Goal: Transaction & Acquisition: Purchase product/service

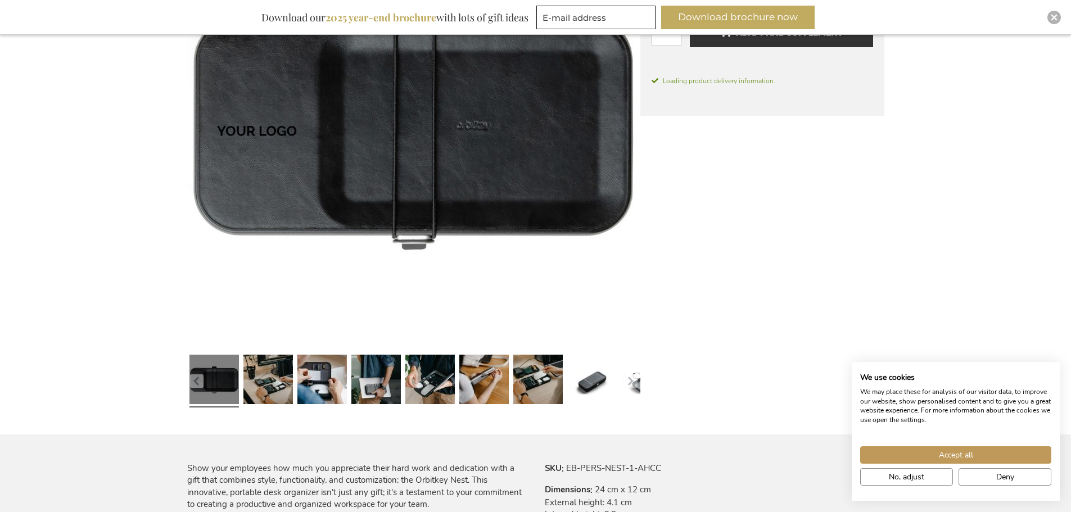
scroll to position [236, 0]
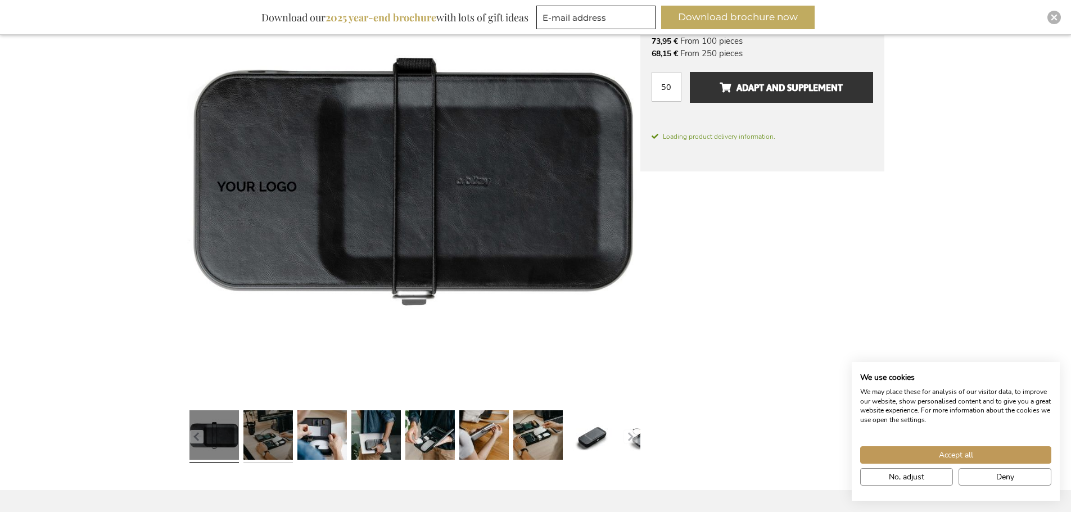
click at [271, 452] on link at bounding box center [268, 437] width 49 height 62
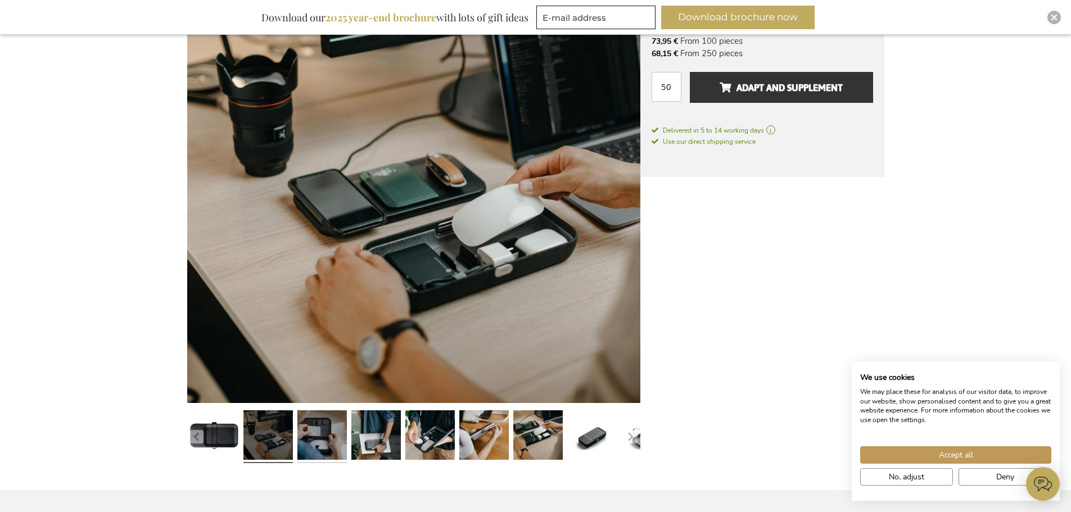
scroll to position [0, 0]
click at [325, 443] on link at bounding box center [322, 437] width 49 height 62
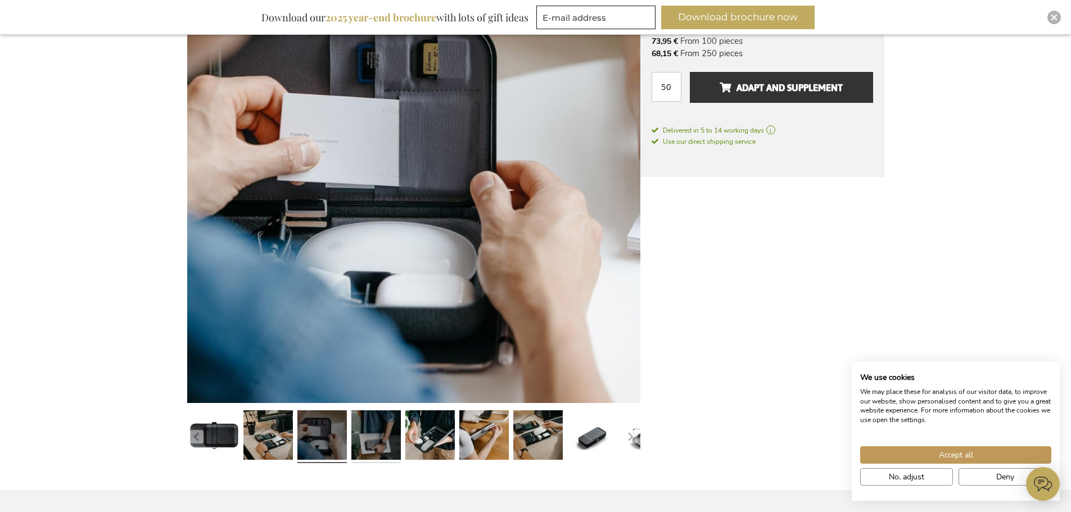
click at [376, 439] on link at bounding box center [376, 437] width 49 height 62
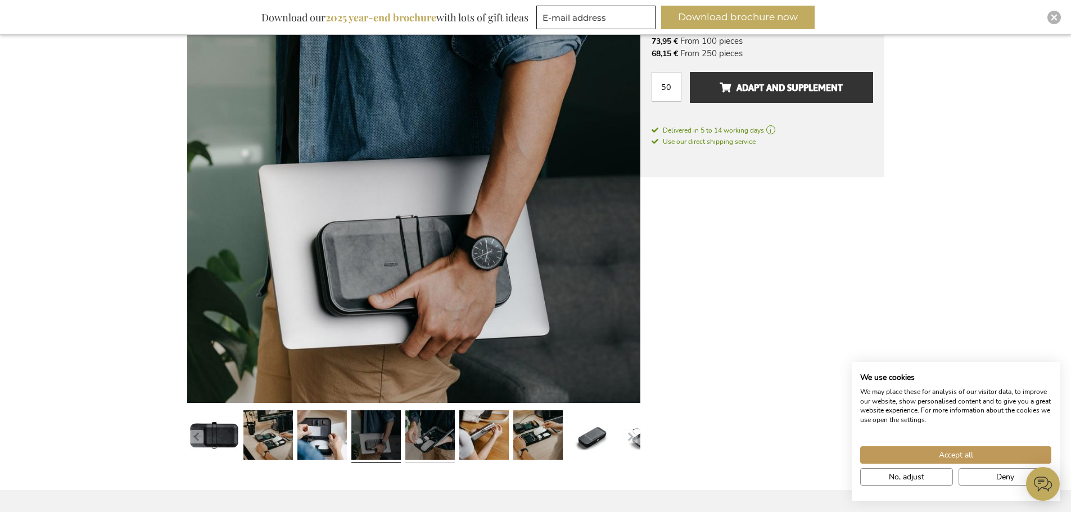
click at [413, 443] on link at bounding box center [430, 437] width 49 height 62
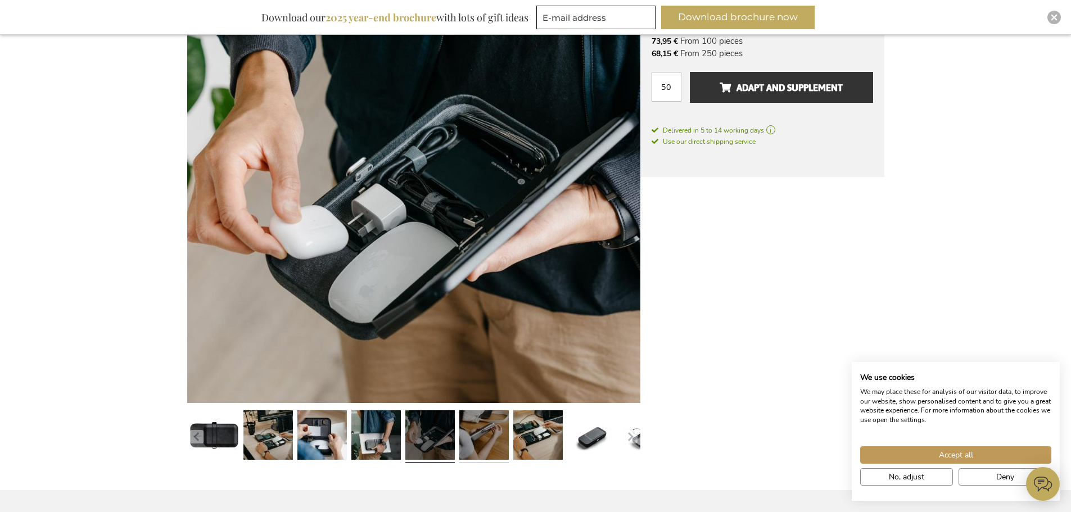
click at [476, 444] on link at bounding box center [483, 437] width 49 height 62
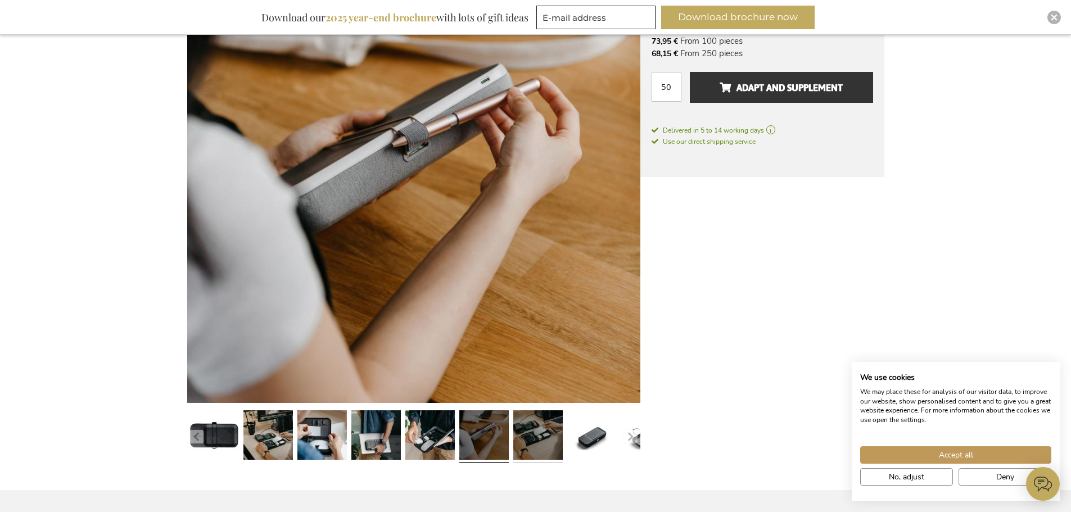
click at [535, 445] on link at bounding box center [537, 437] width 49 height 62
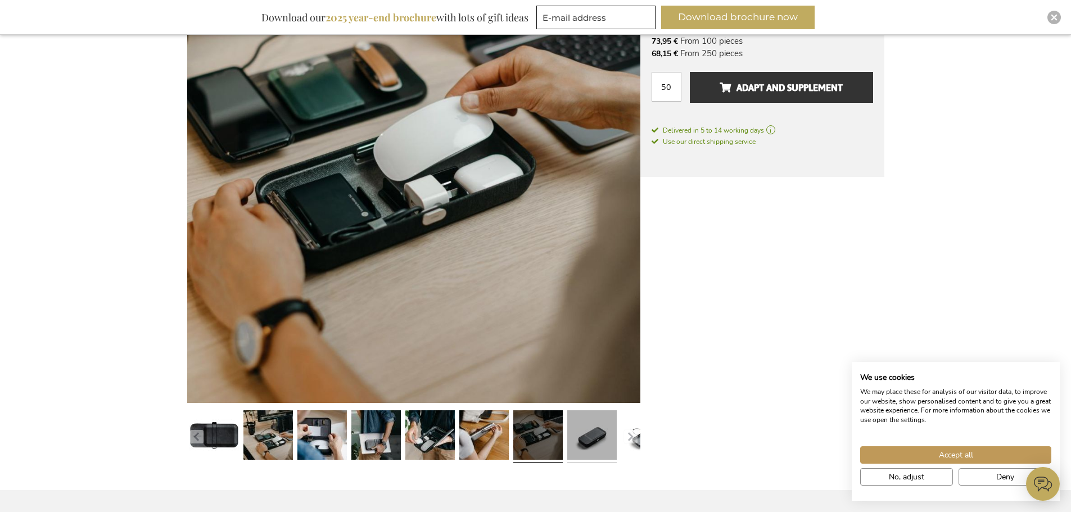
click at [574, 439] on link at bounding box center [591, 437] width 49 height 62
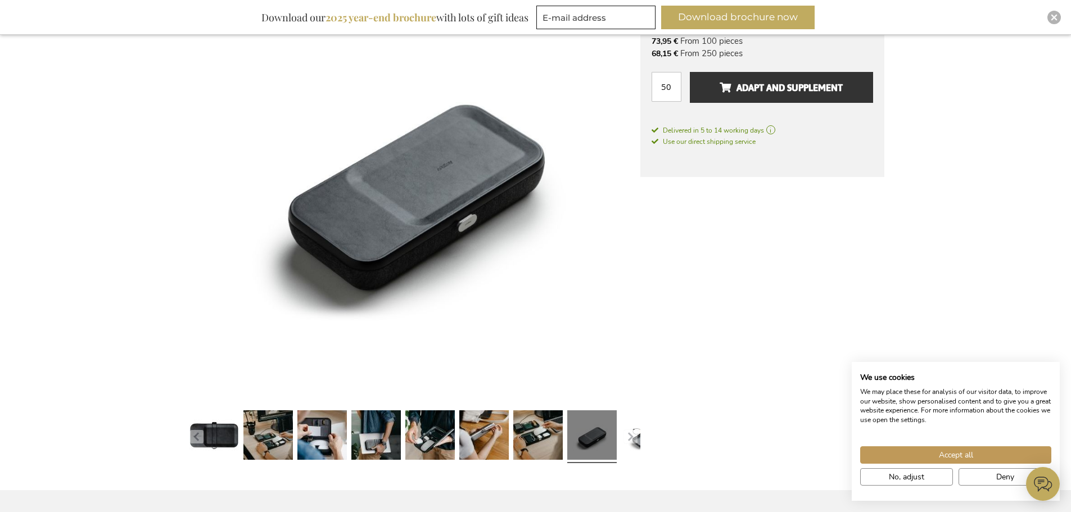
click at [588, 439] on link at bounding box center [591, 437] width 49 height 62
drag, startPoint x: 576, startPoint y: 439, endPoint x: 481, endPoint y: 443, distance: 95.1
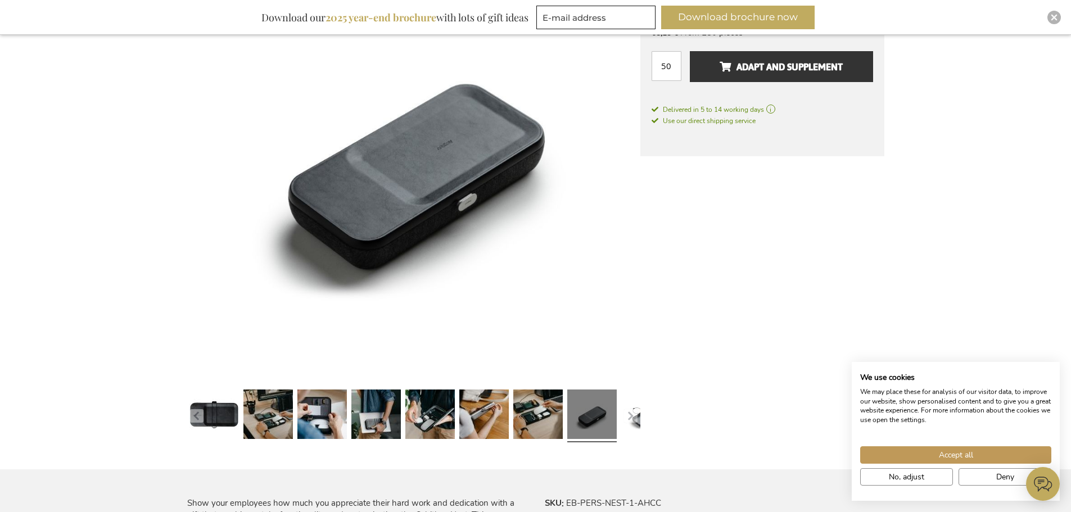
scroll to position [337, 0]
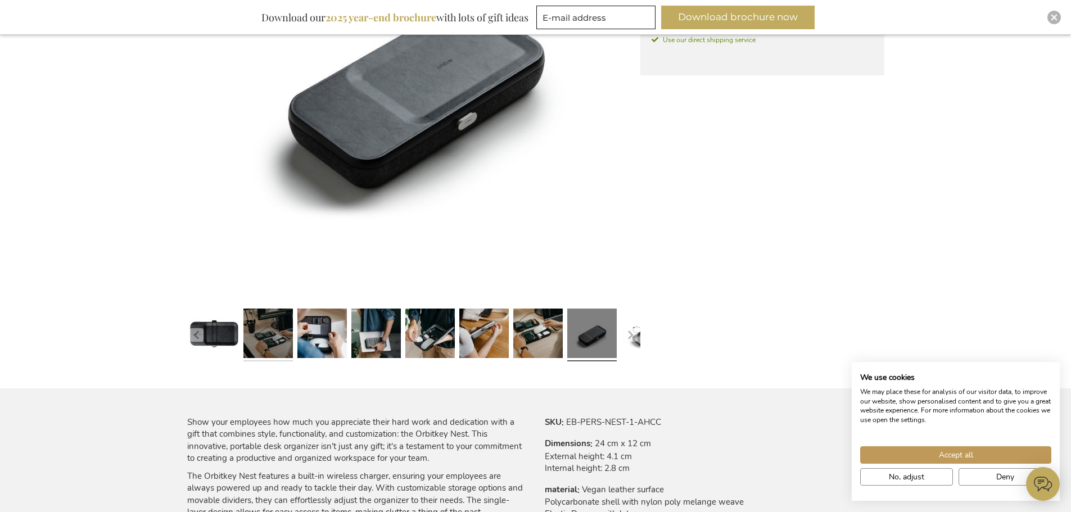
click at [269, 334] on link at bounding box center [268, 335] width 49 height 62
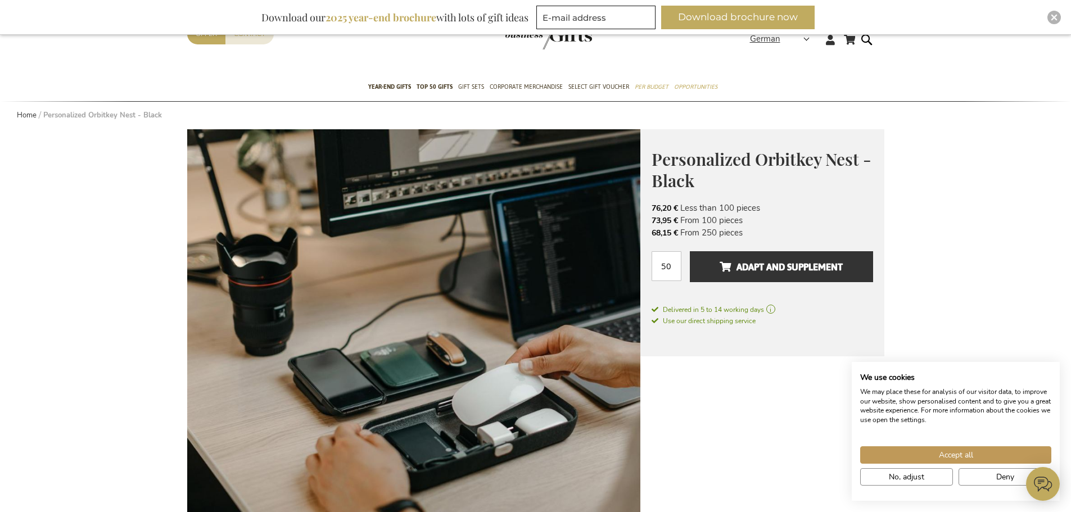
scroll to position [0, 0]
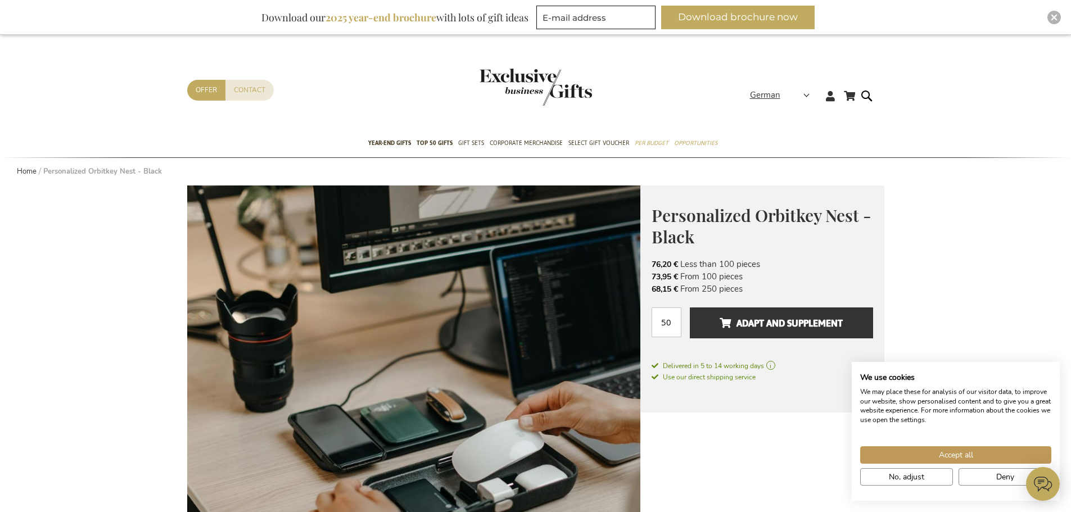
click at [552, 97] on img "store logo" at bounding box center [536, 87] width 112 height 37
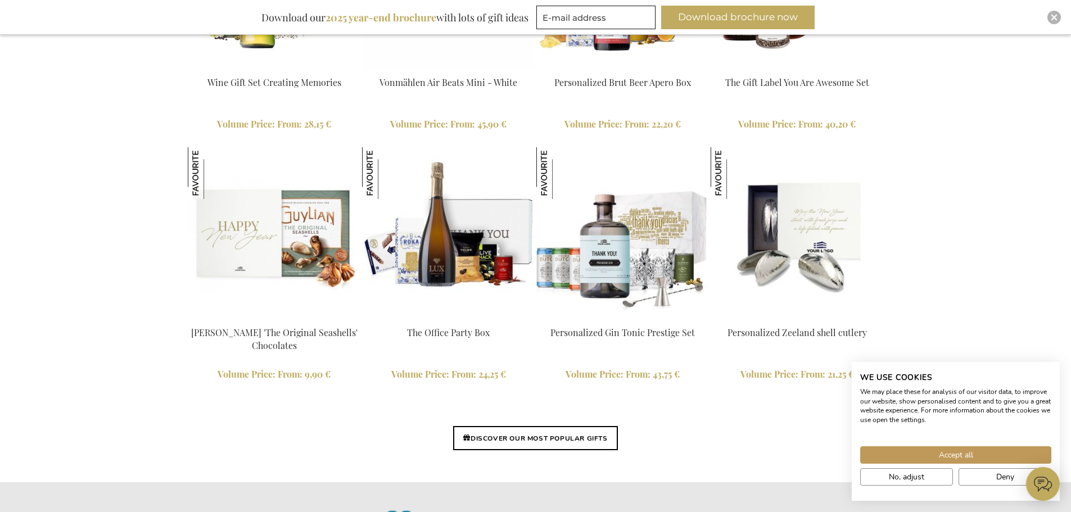
scroll to position [2734, 0]
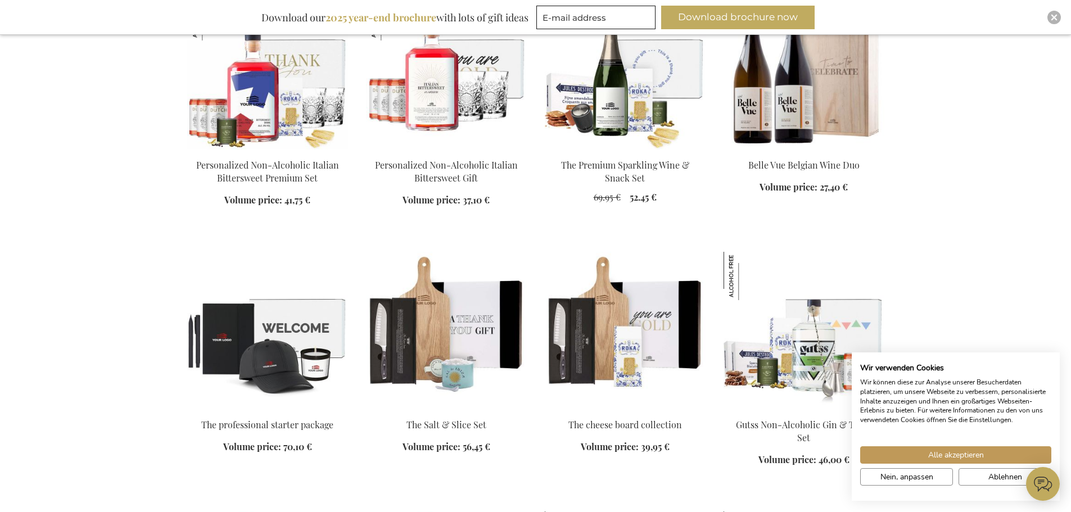
scroll to position [1519, 0]
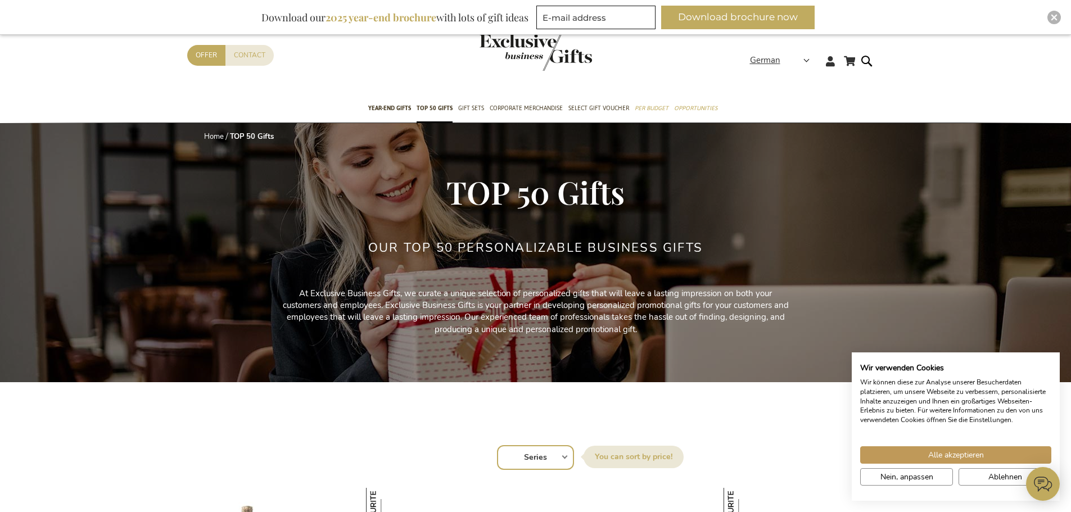
drag, startPoint x: 142, startPoint y: 169, endPoint x: 157, endPoint y: 8, distance: 162.1
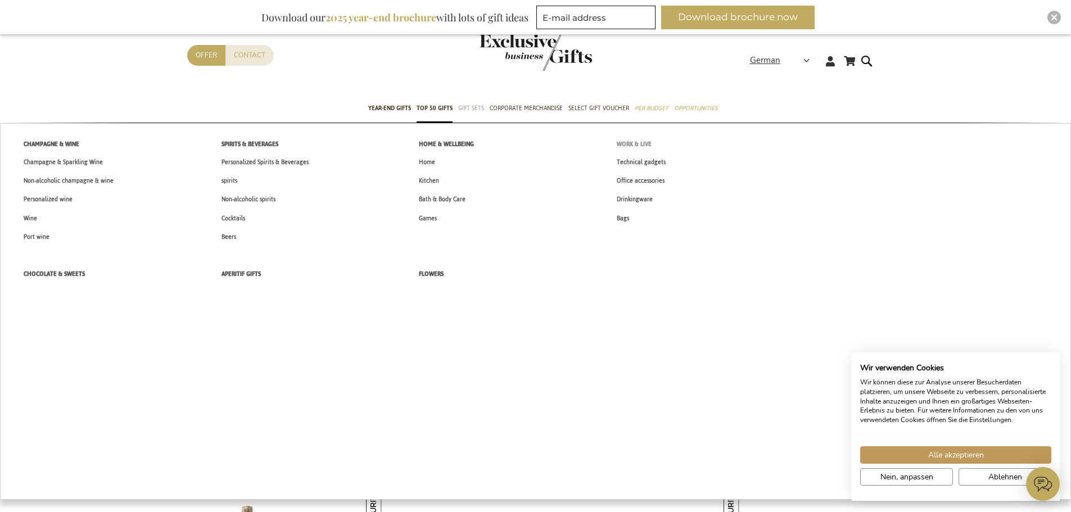
click at [639, 142] on font "Work & Live" at bounding box center [634, 144] width 35 height 12
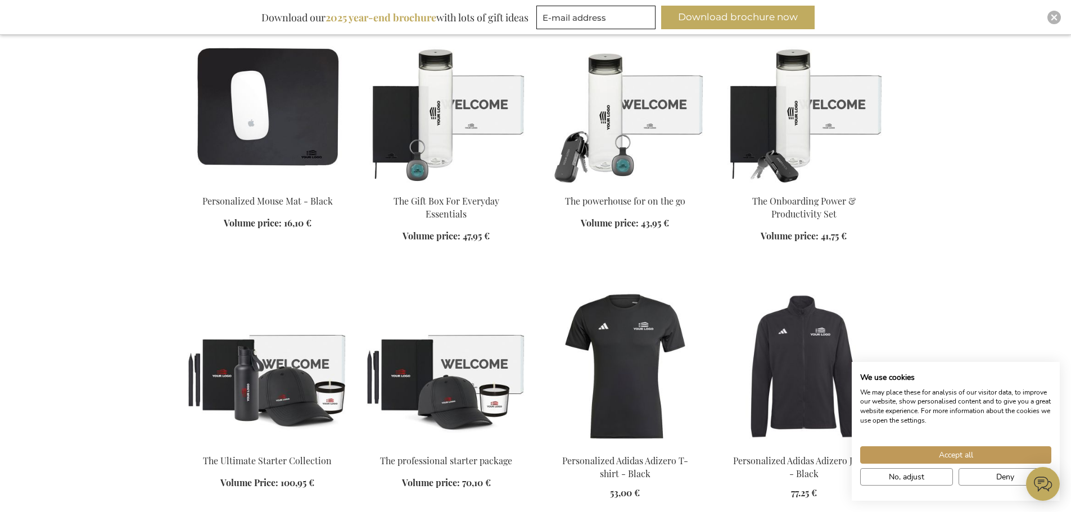
scroll to position [731, 0]
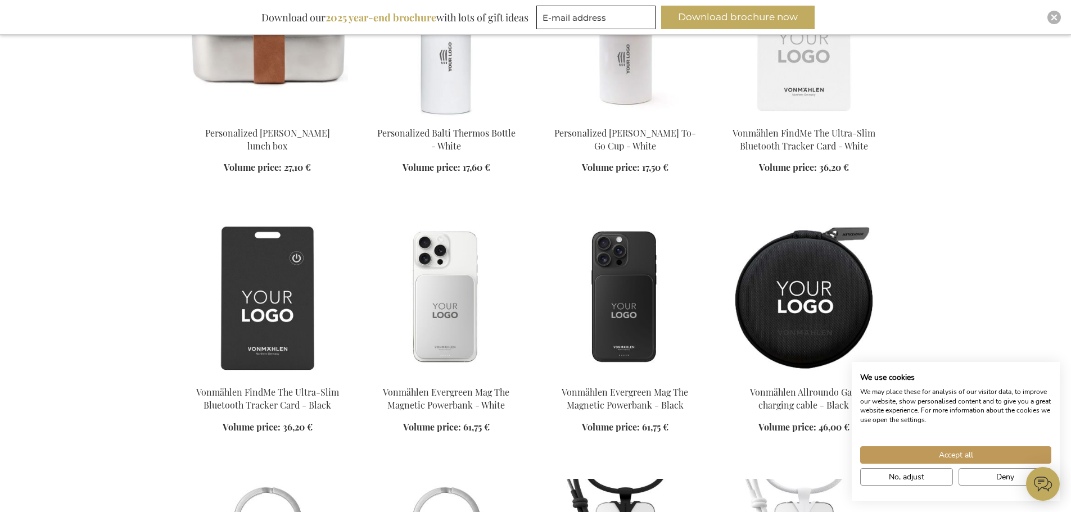
scroll to position [2025, 0]
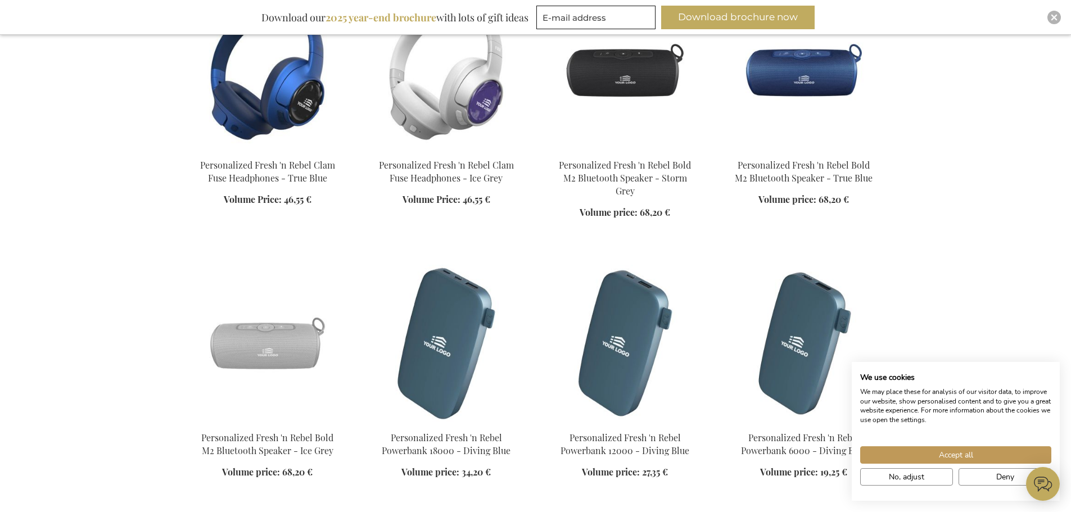
scroll to position [4668, 0]
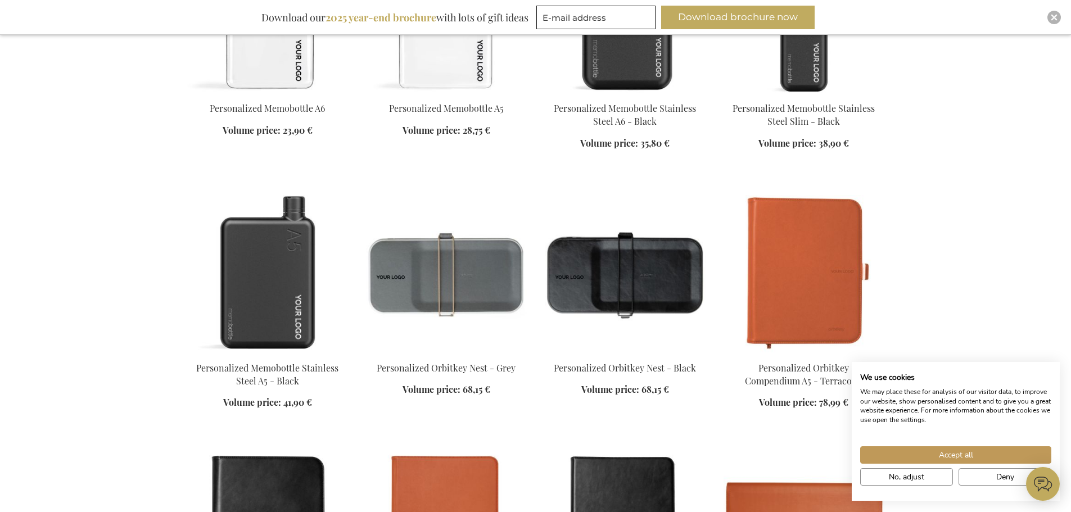
scroll to position [5793, 0]
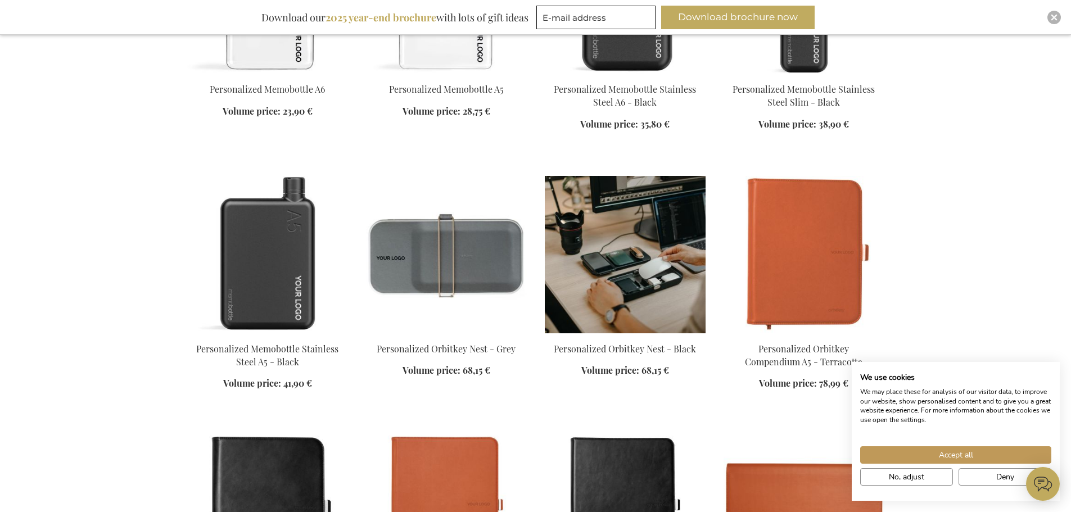
click at [624, 235] on img at bounding box center [625, 254] width 161 height 157
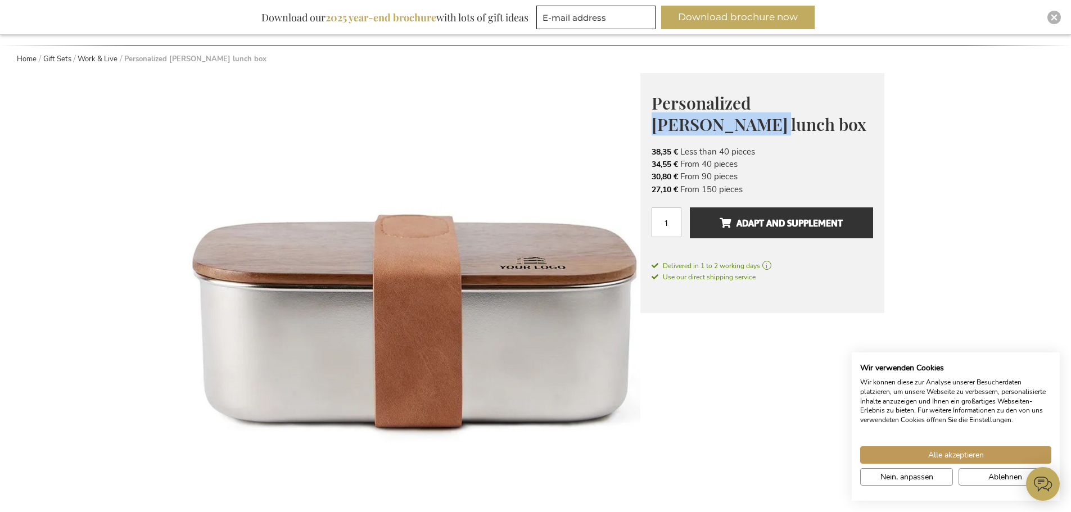
drag, startPoint x: 756, startPoint y: 105, endPoint x: 868, endPoint y: 108, distance: 111.4
click at [867, 108] on font "Personalized Ciro lunch box" at bounding box center [759, 114] width 215 height 44
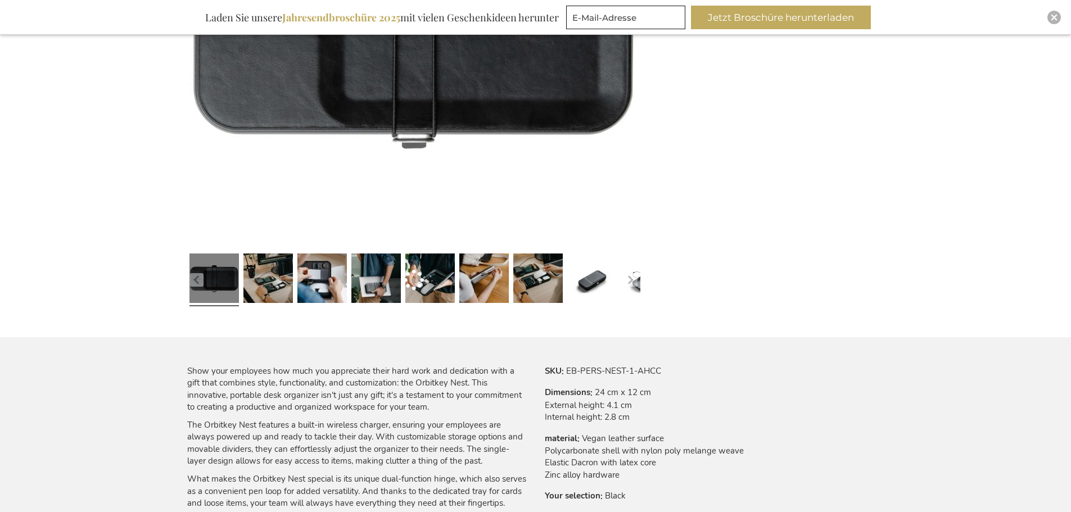
scroll to position [383, 0]
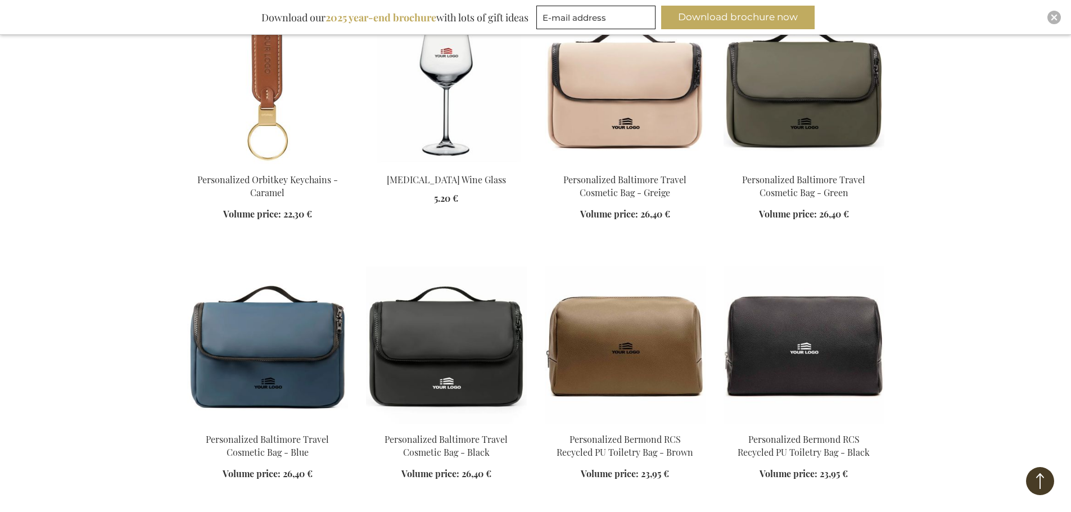
scroll to position [1557, 0]
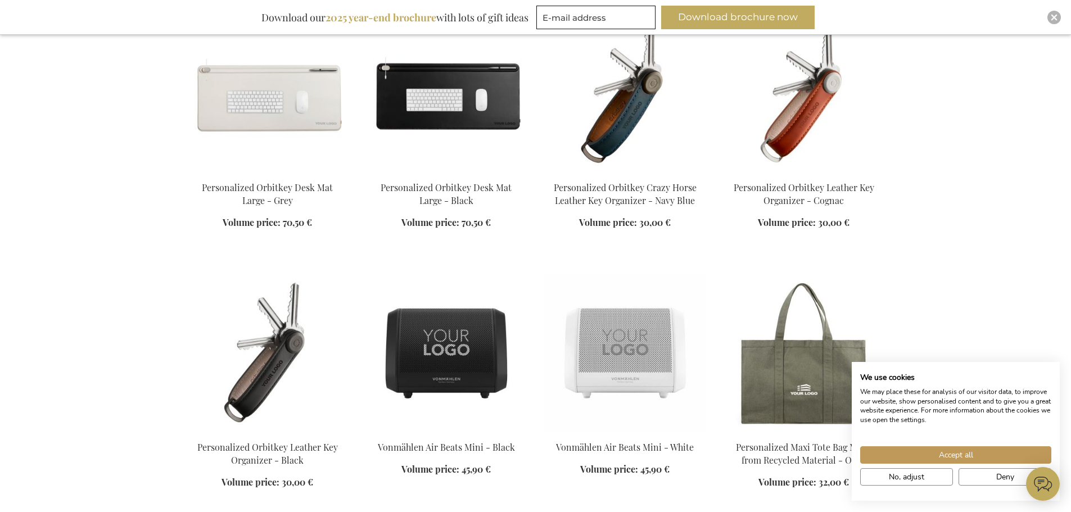
scroll to position [7316, 0]
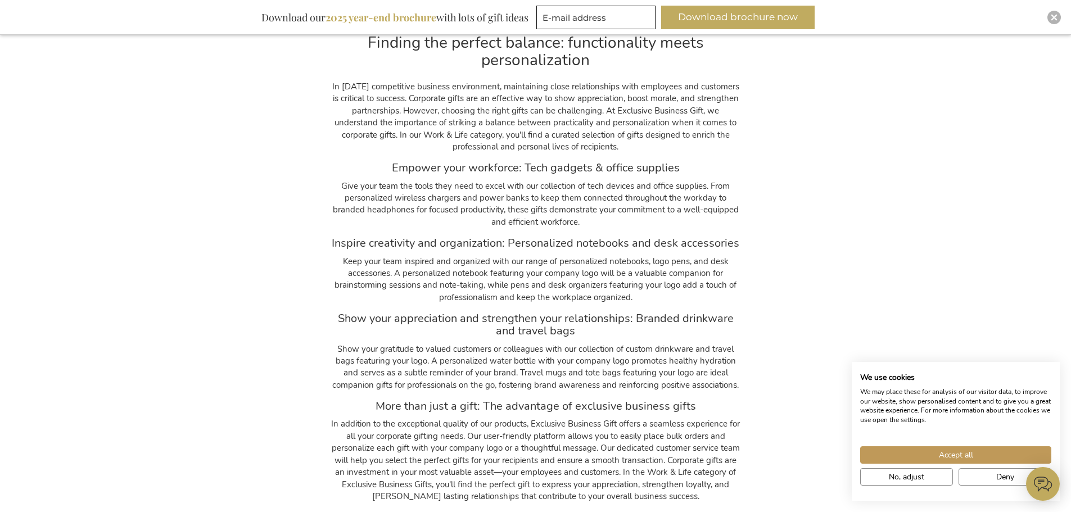
scroll to position [11049, 0]
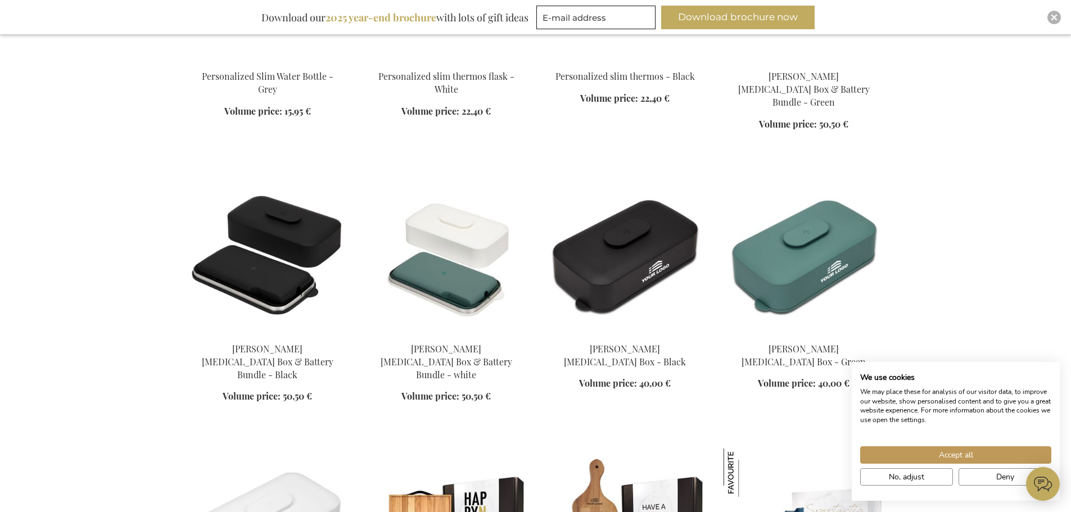
scroll to position [8830, 0]
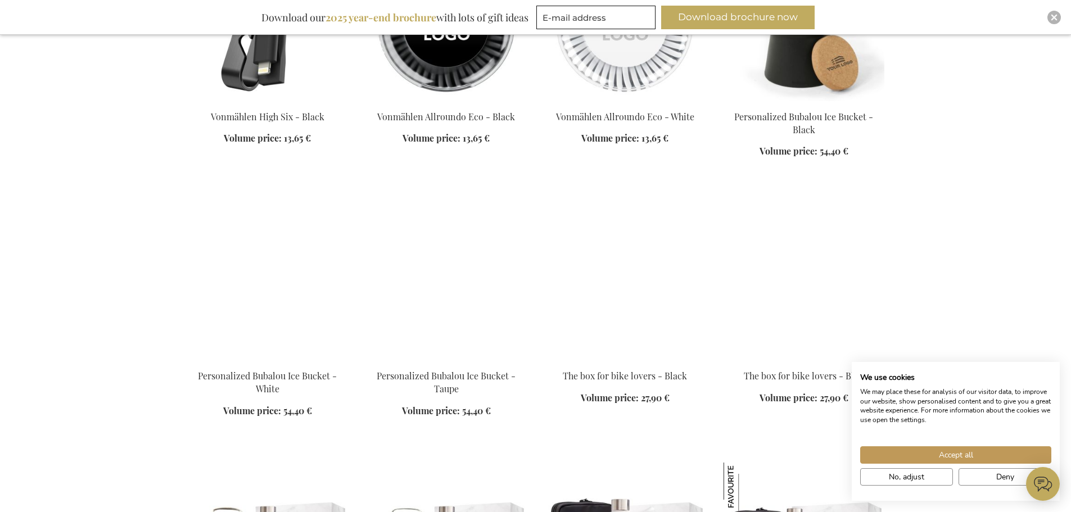
scroll to position [7818, 0]
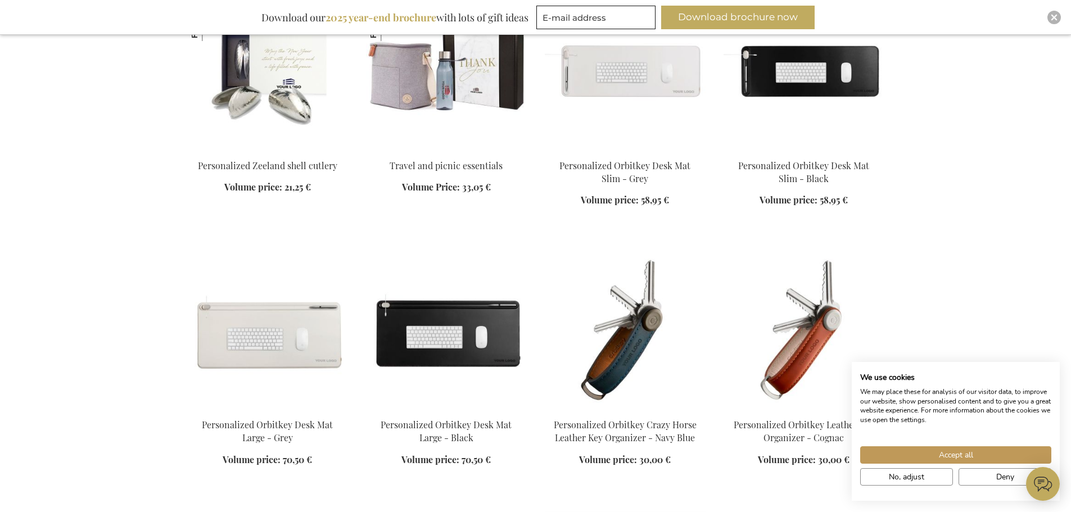
scroll to position [6637, 0]
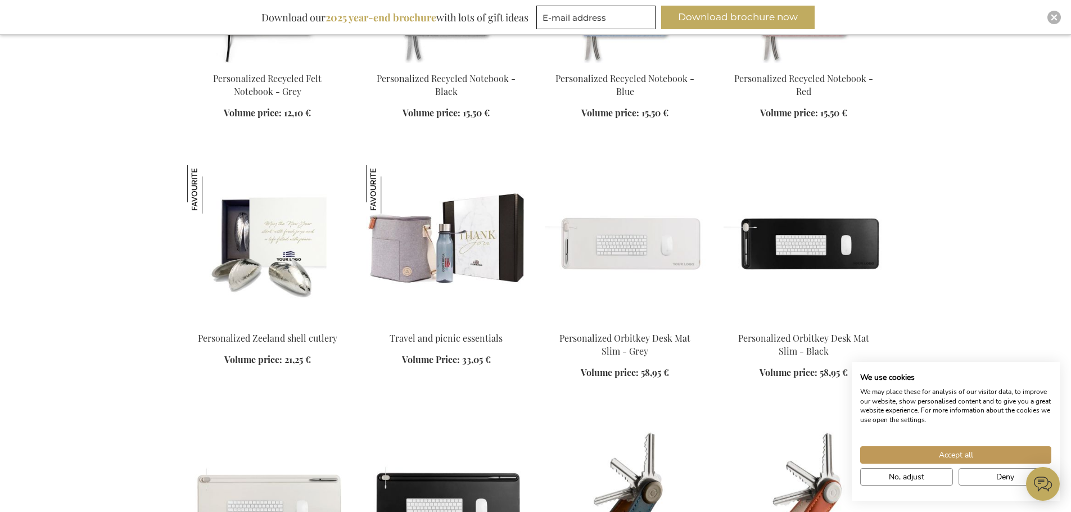
scroll to position [6355, 0]
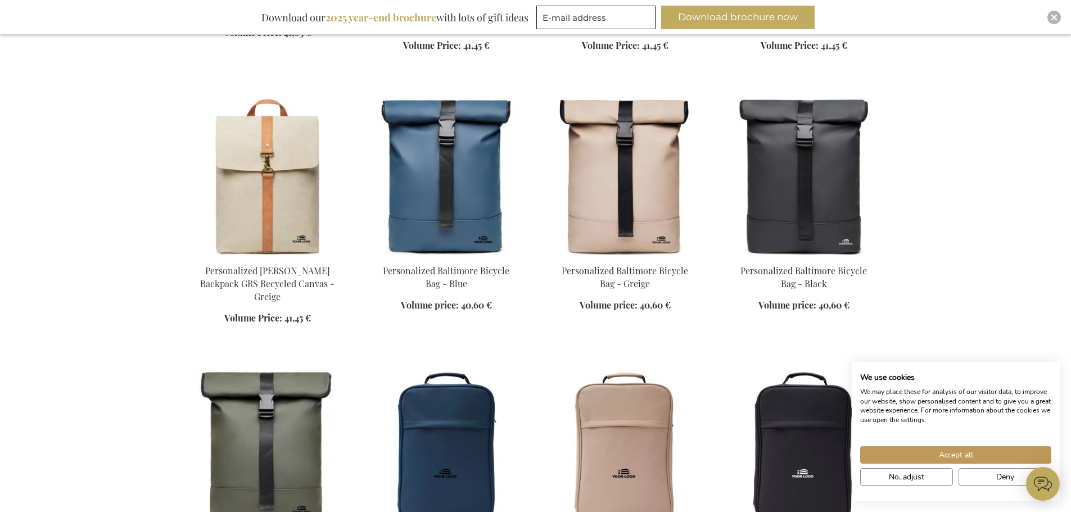
scroll to position [2925, 0]
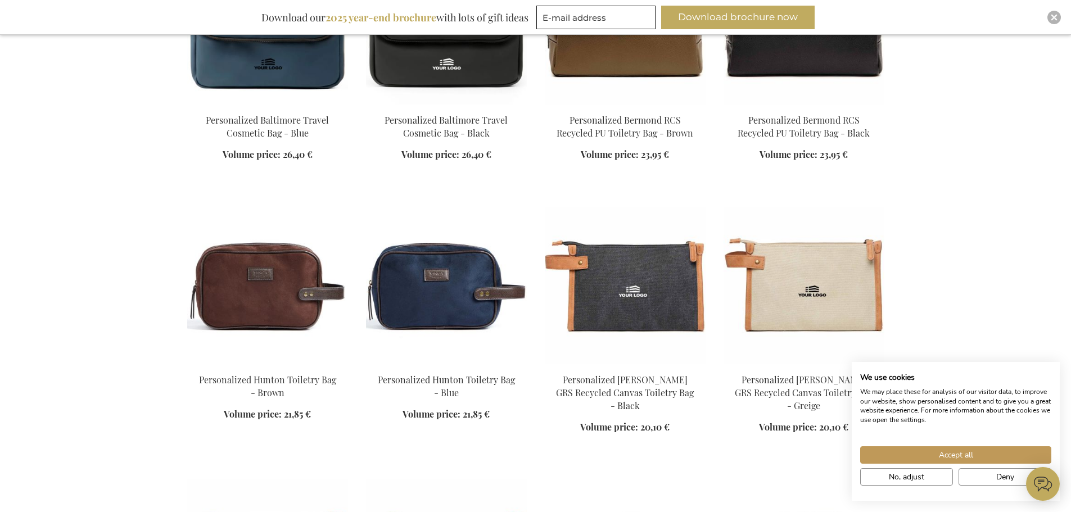
scroll to position [1462, 0]
